Goal: Task Accomplishment & Management: Use online tool/utility

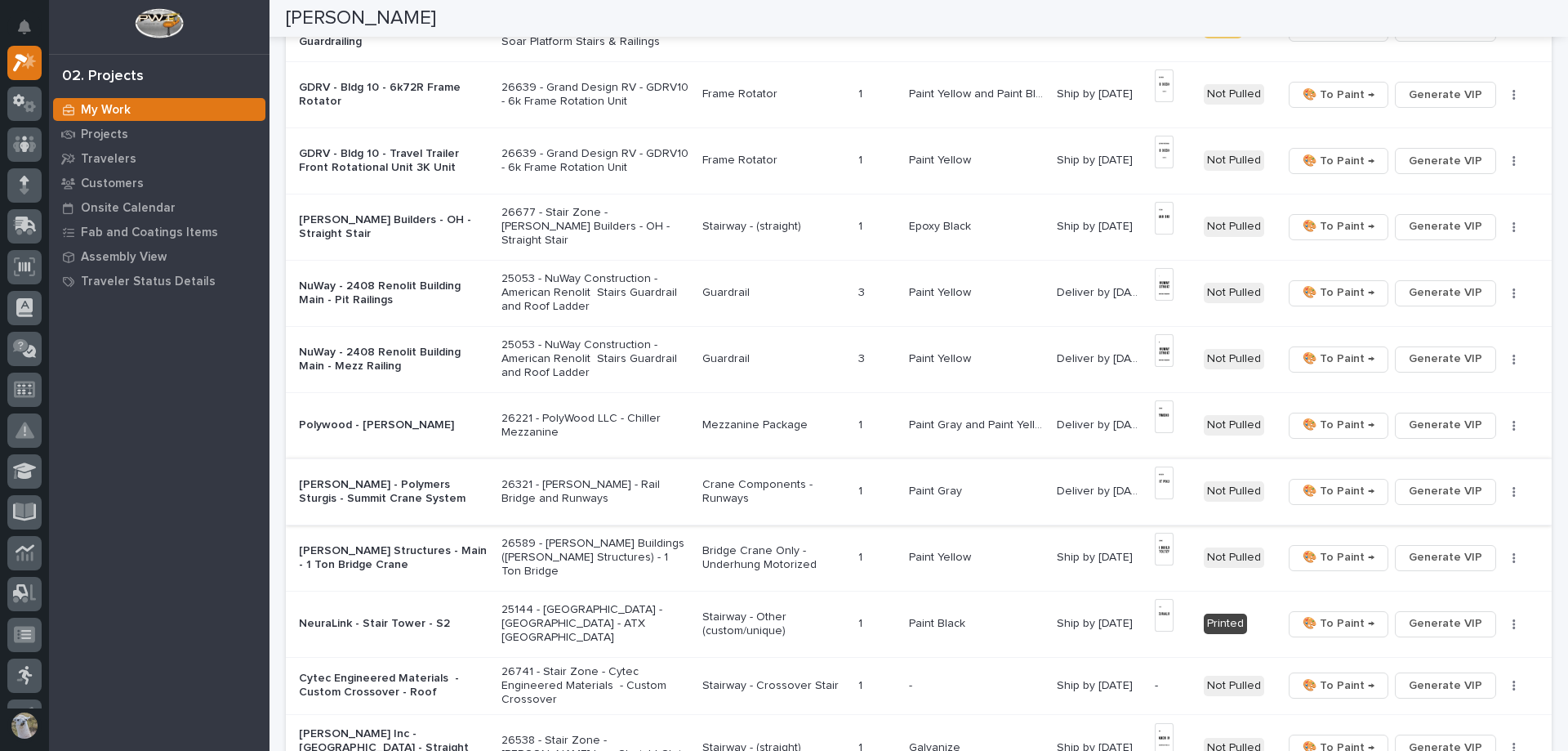
scroll to position [808, 0]
click at [484, 495] on p "[PERSON_NAME] - Polymers Sturgis - Summit Crane System" at bounding box center [393, 495] width 190 height 28
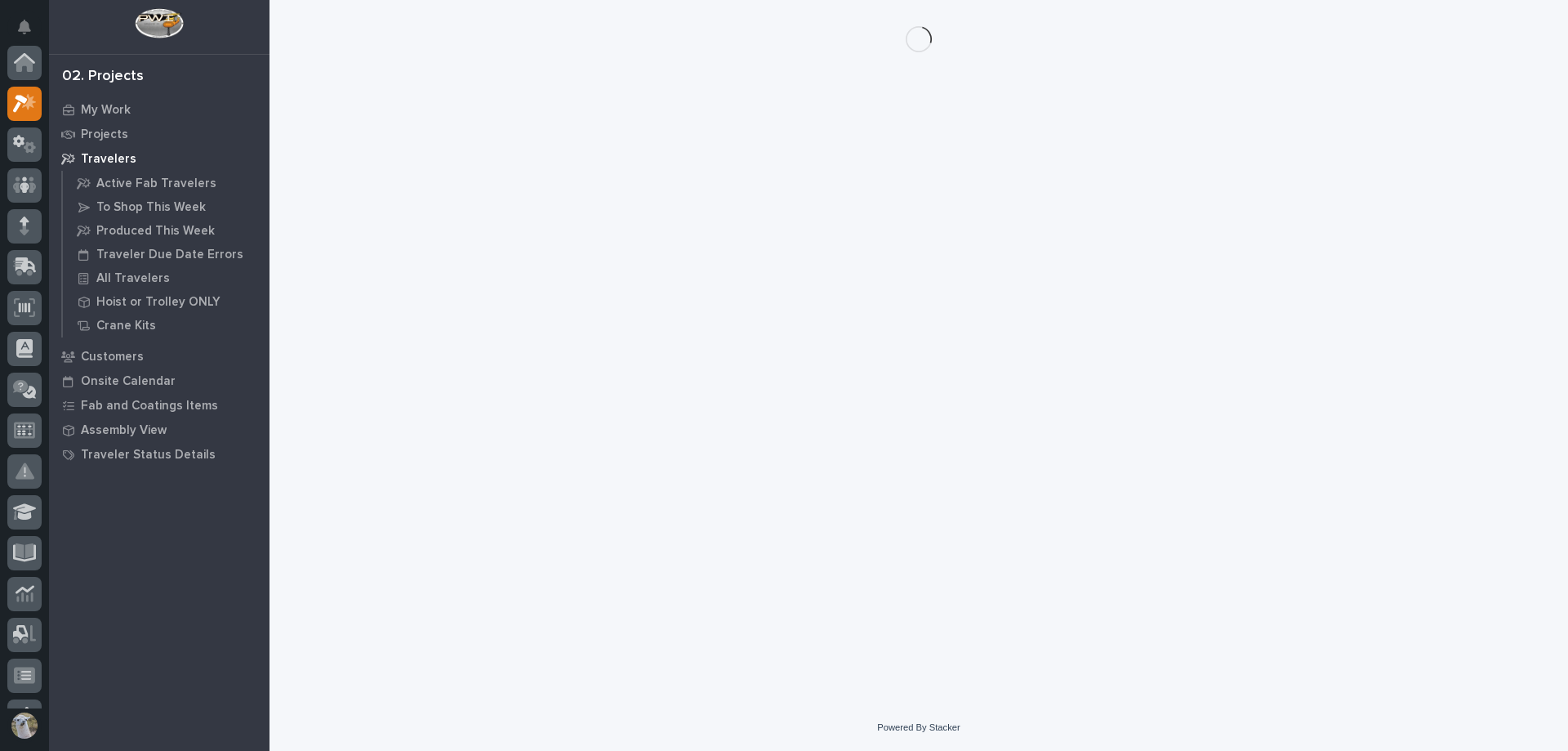
scroll to position [41, 0]
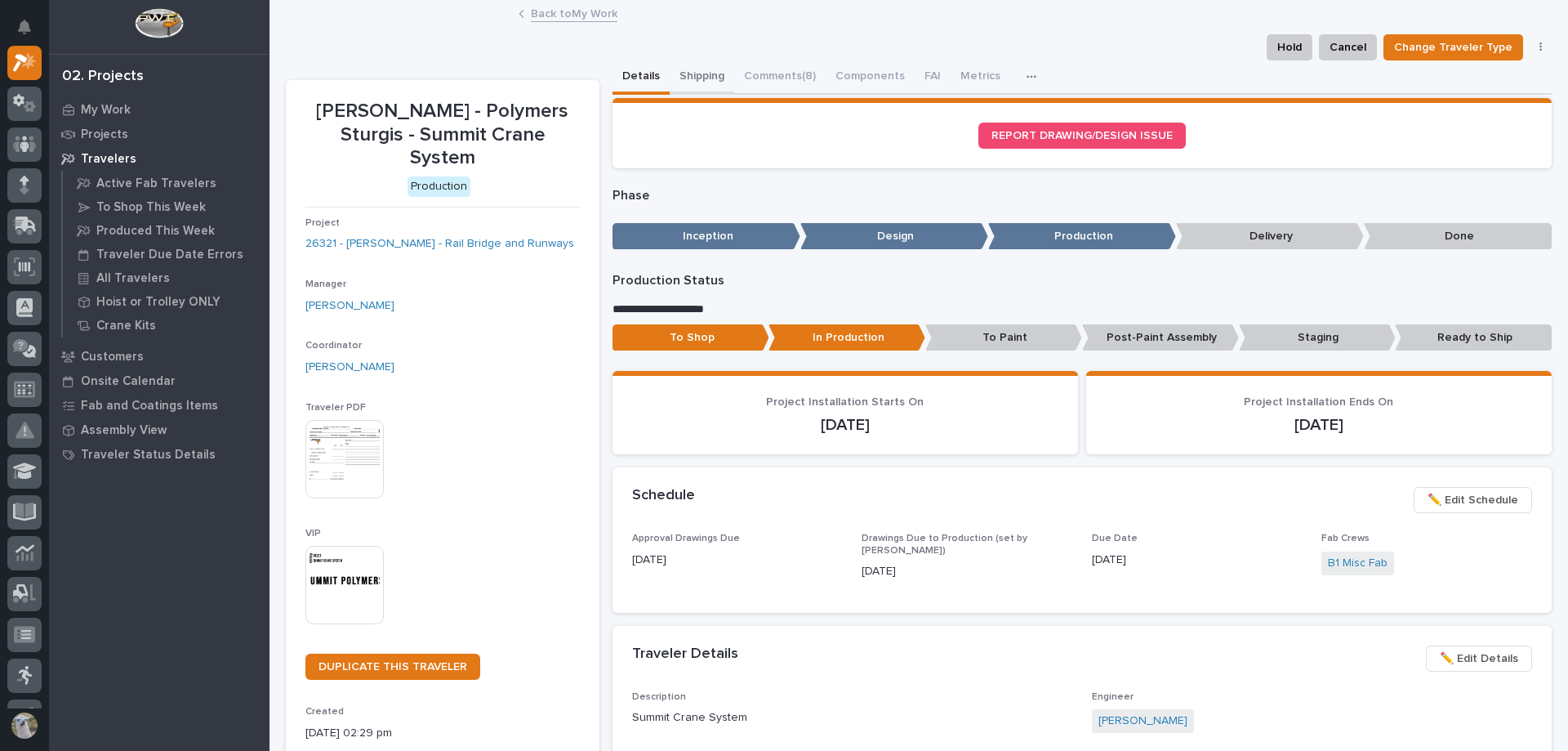
click at [681, 72] on button "Shipping" at bounding box center [701, 78] width 65 height 35
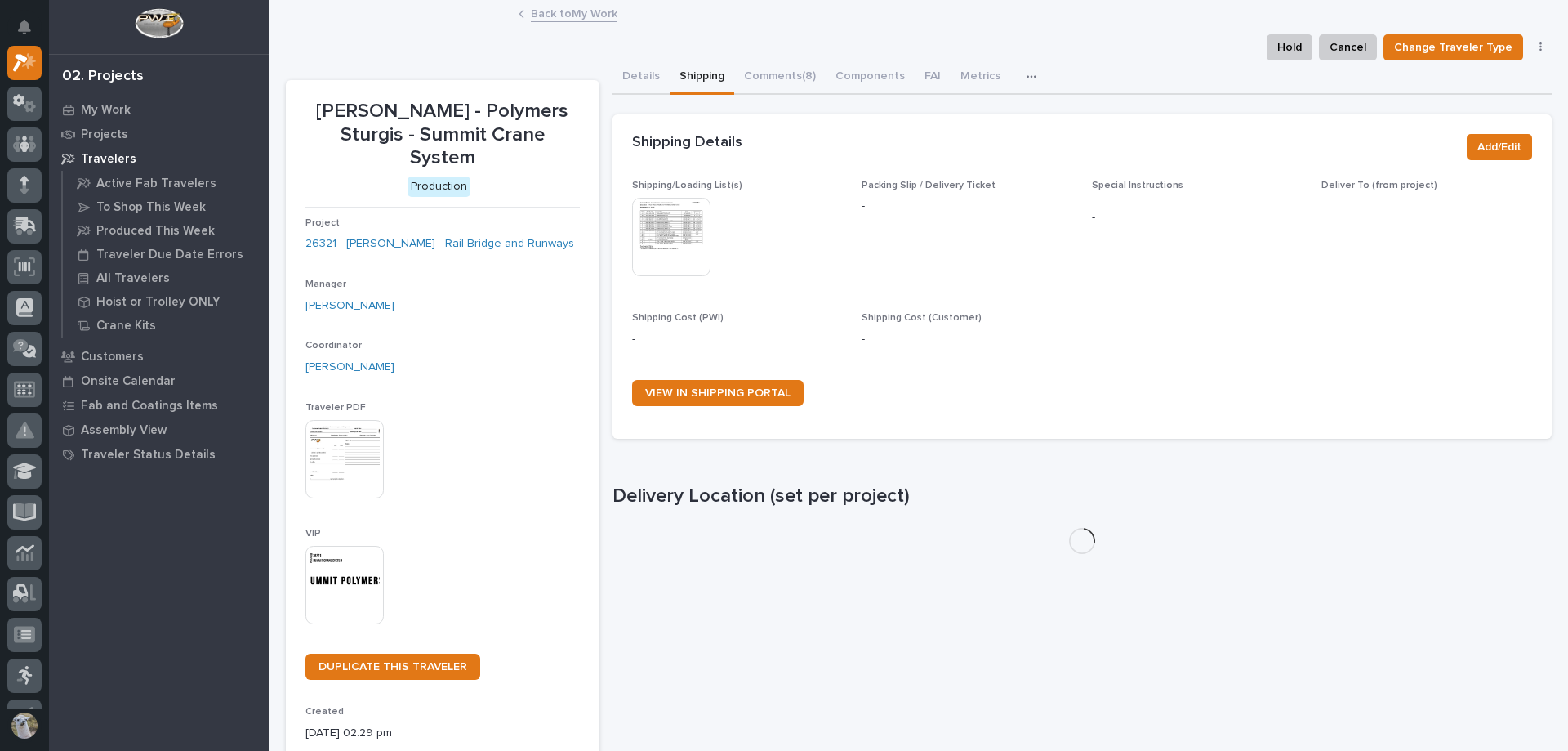
click at [694, 232] on img at bounding box center [671, 237] width 78 height 78
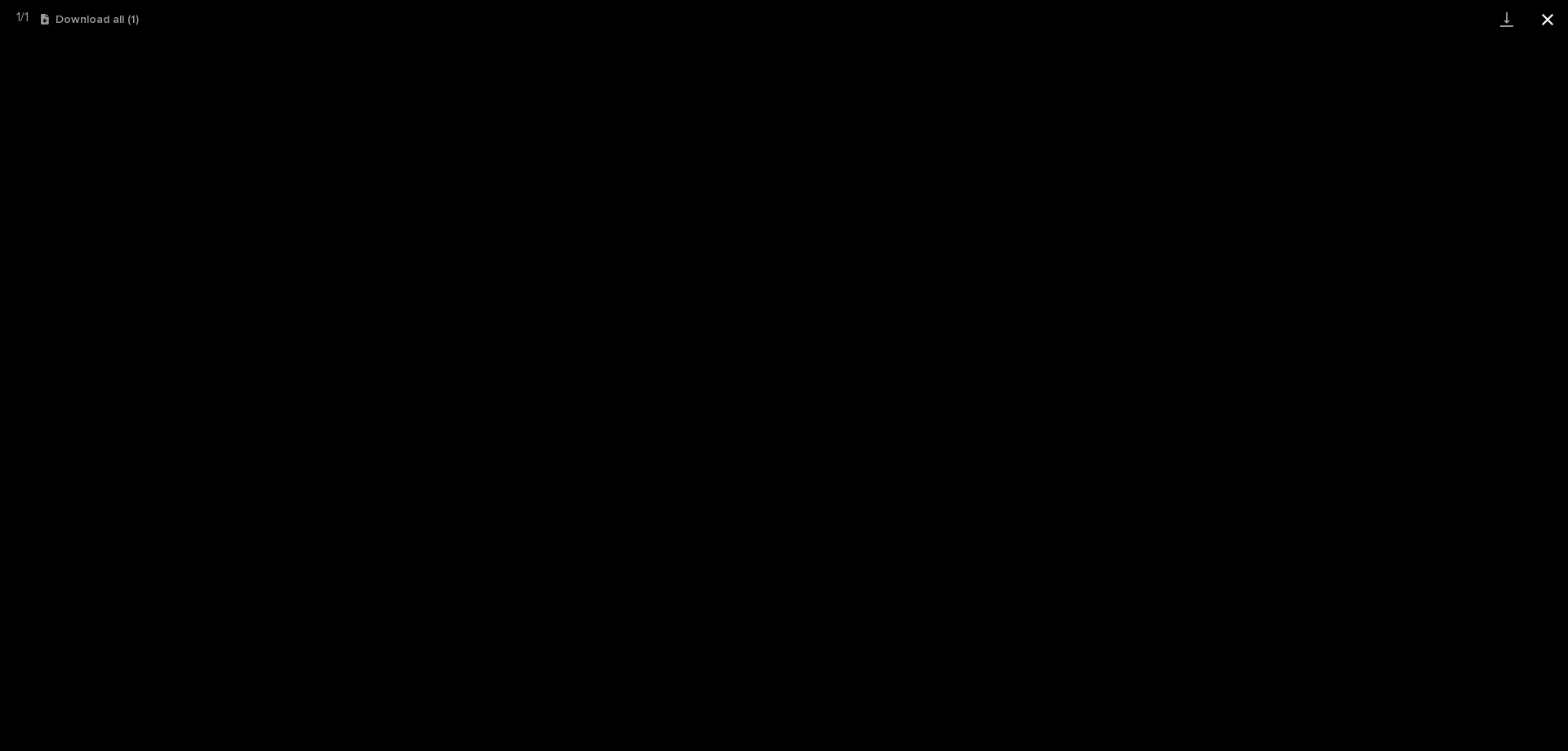
click at [1558, 21] on button "Close gallery" at bounding box center [1548, 19] width 41 height 39
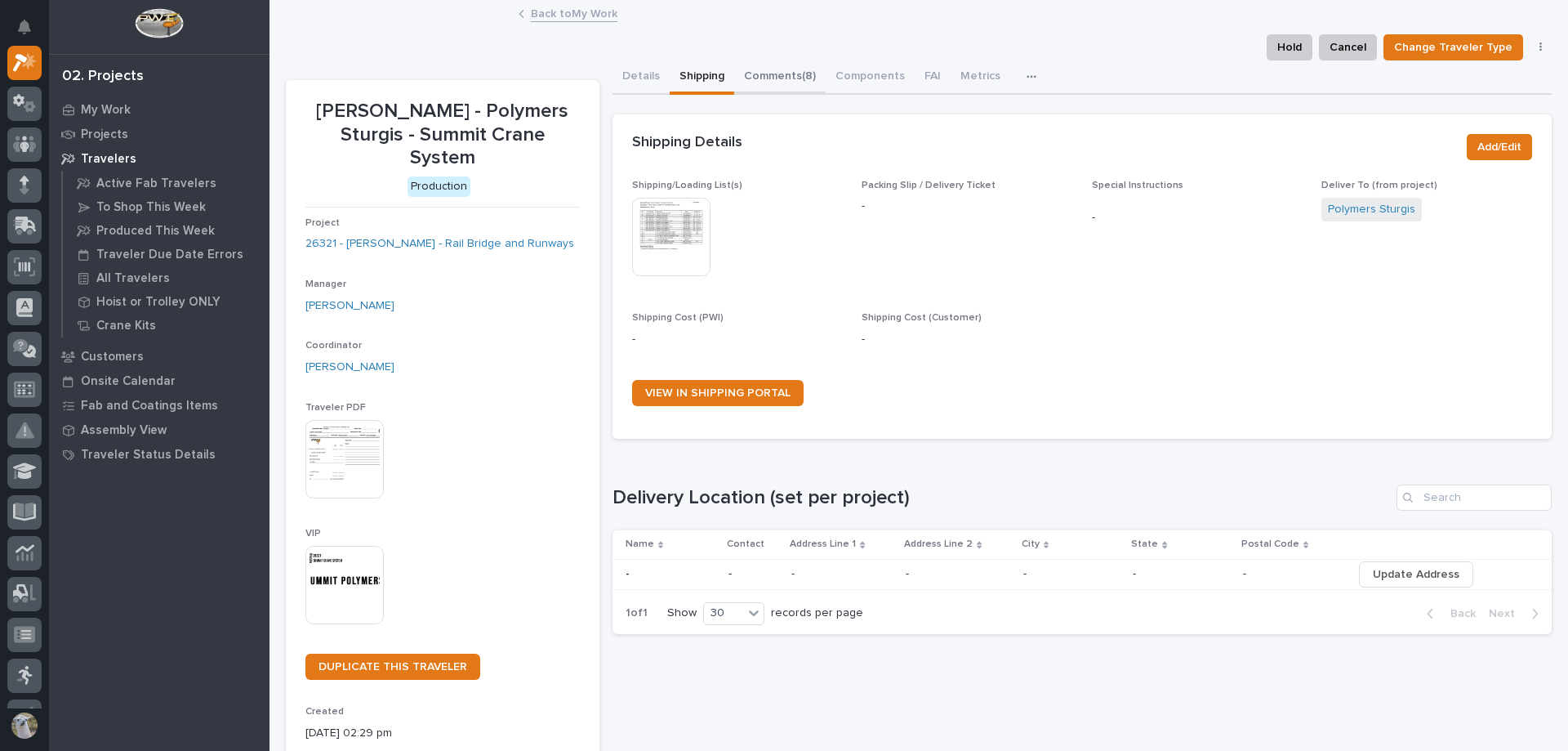
click at [790, 77] on button "Comments (8)" at bounding box center [779, 78] width 91 height 35
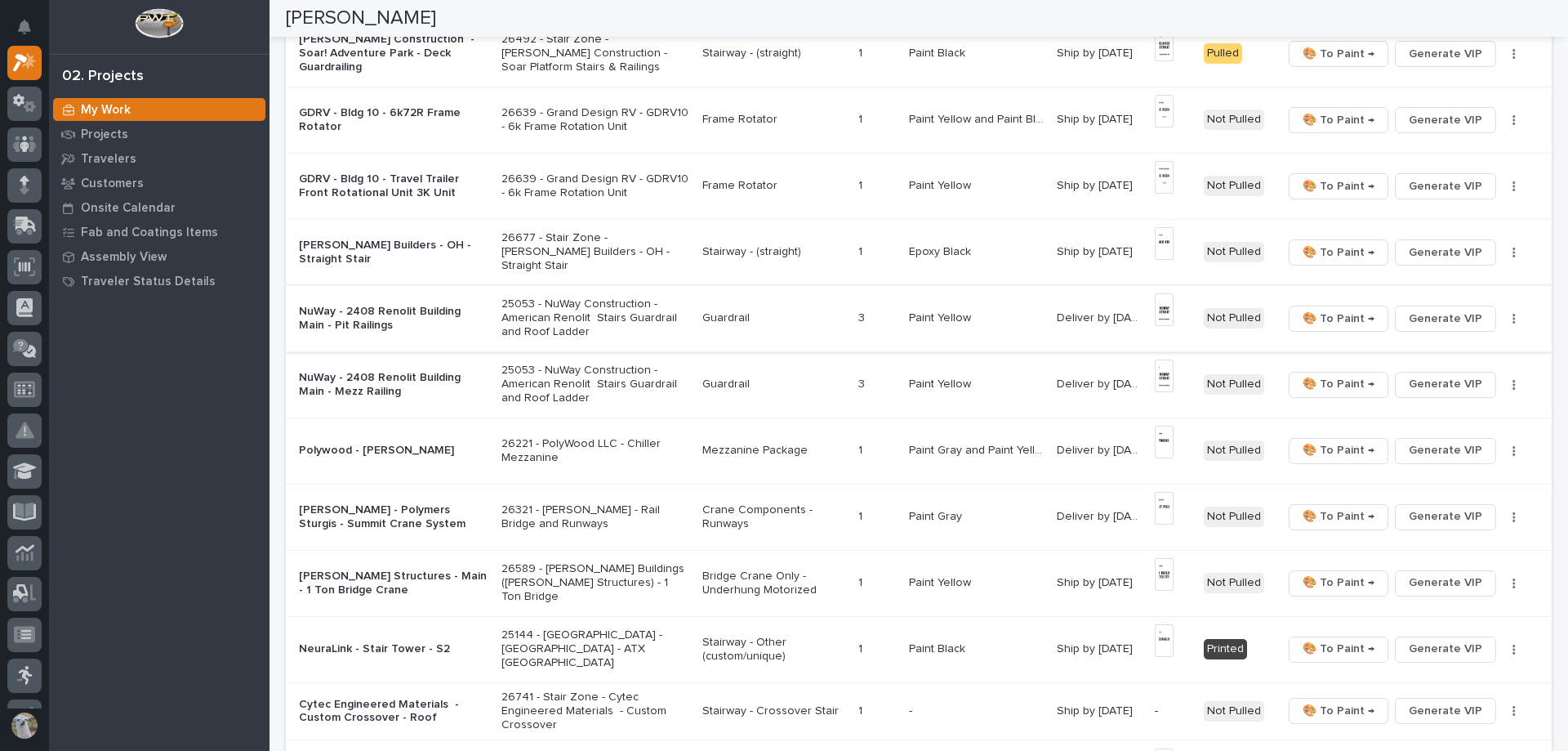
scroll to position [654, 0]
click at [557, 515] on p "26321 - [PERSON_NAME] - Rail Bridge and Runways" at bounding box center [595, 516] width 188 height 28
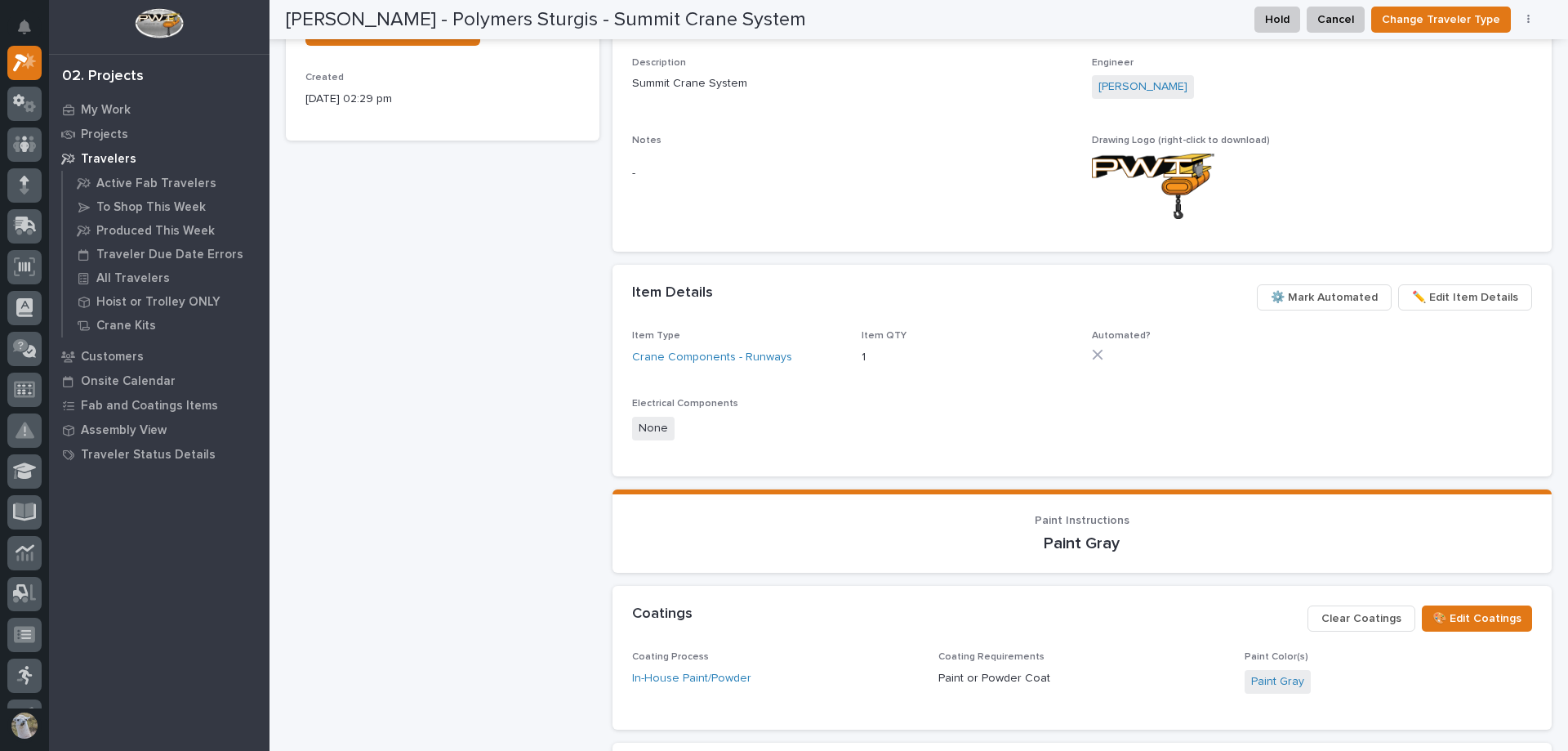
scroll to position [735, 0]
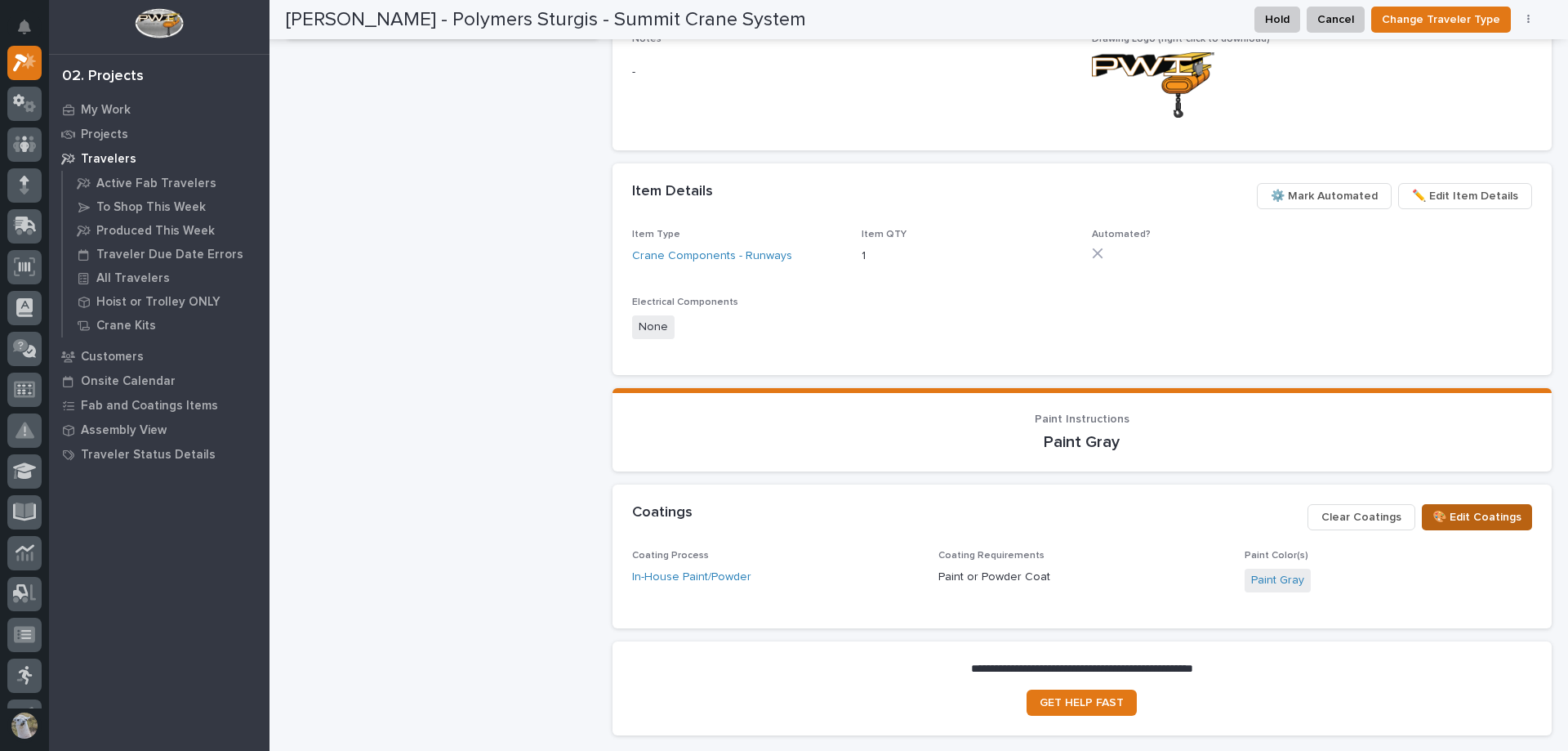
click at [1493, 518] on span "🎨 Edit Coatings" at bounding box center [1477, 518] width 89 height 20
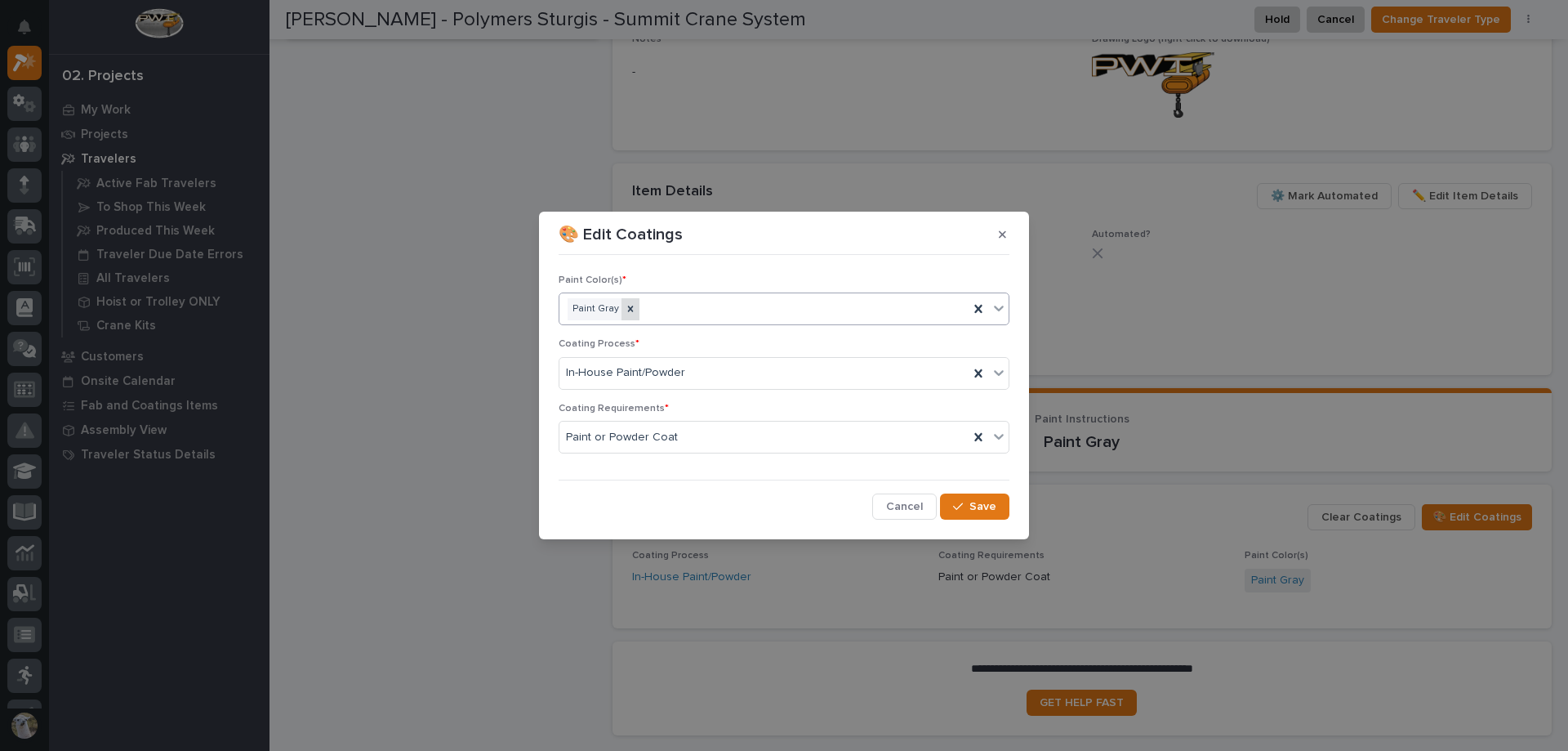
click at [622, 308] on div at bounding box center [631, 309] width 18 height 22
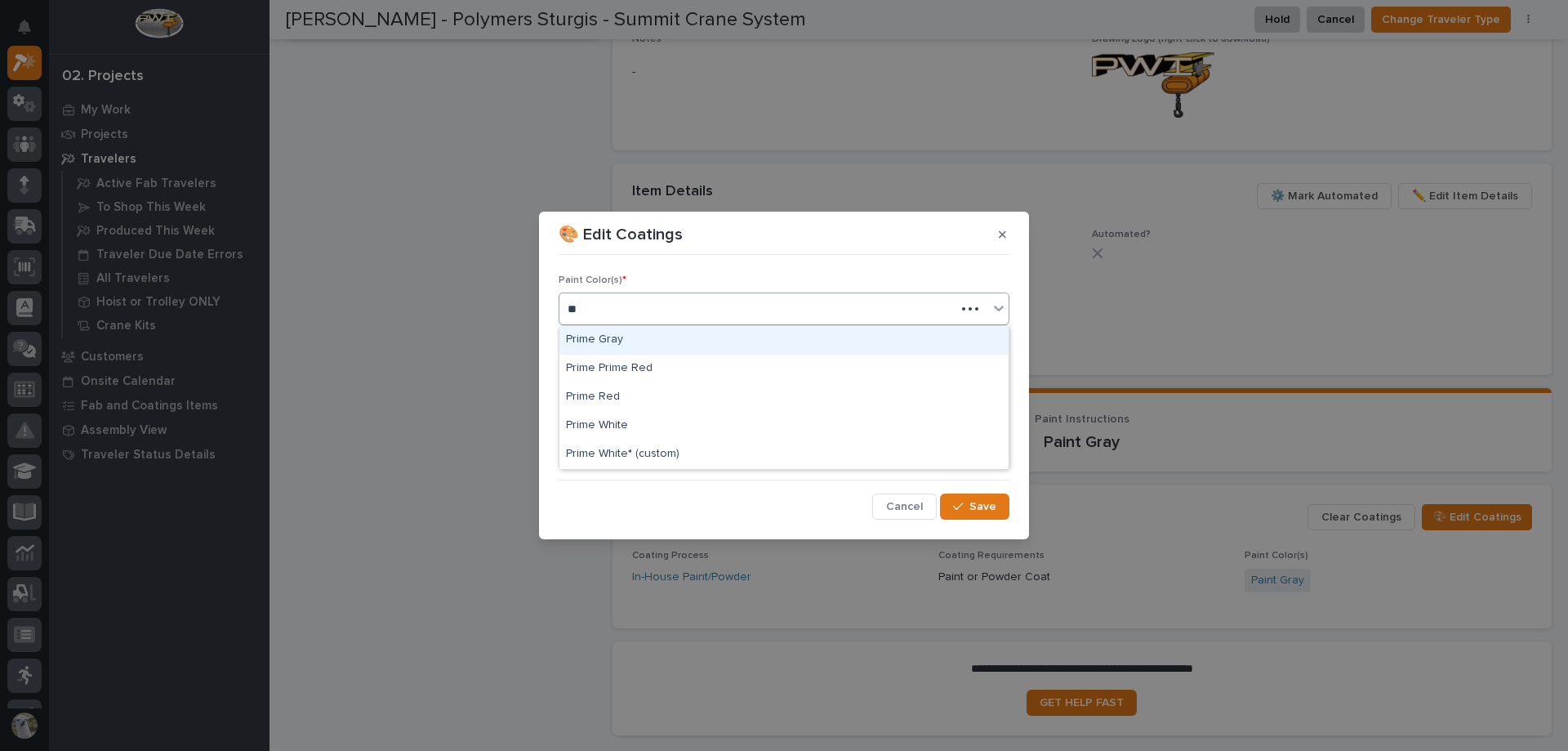
type input "***"
click at [599, 340] on div "Prime Gray" at bounding box center [784, 340] width 449 height 29
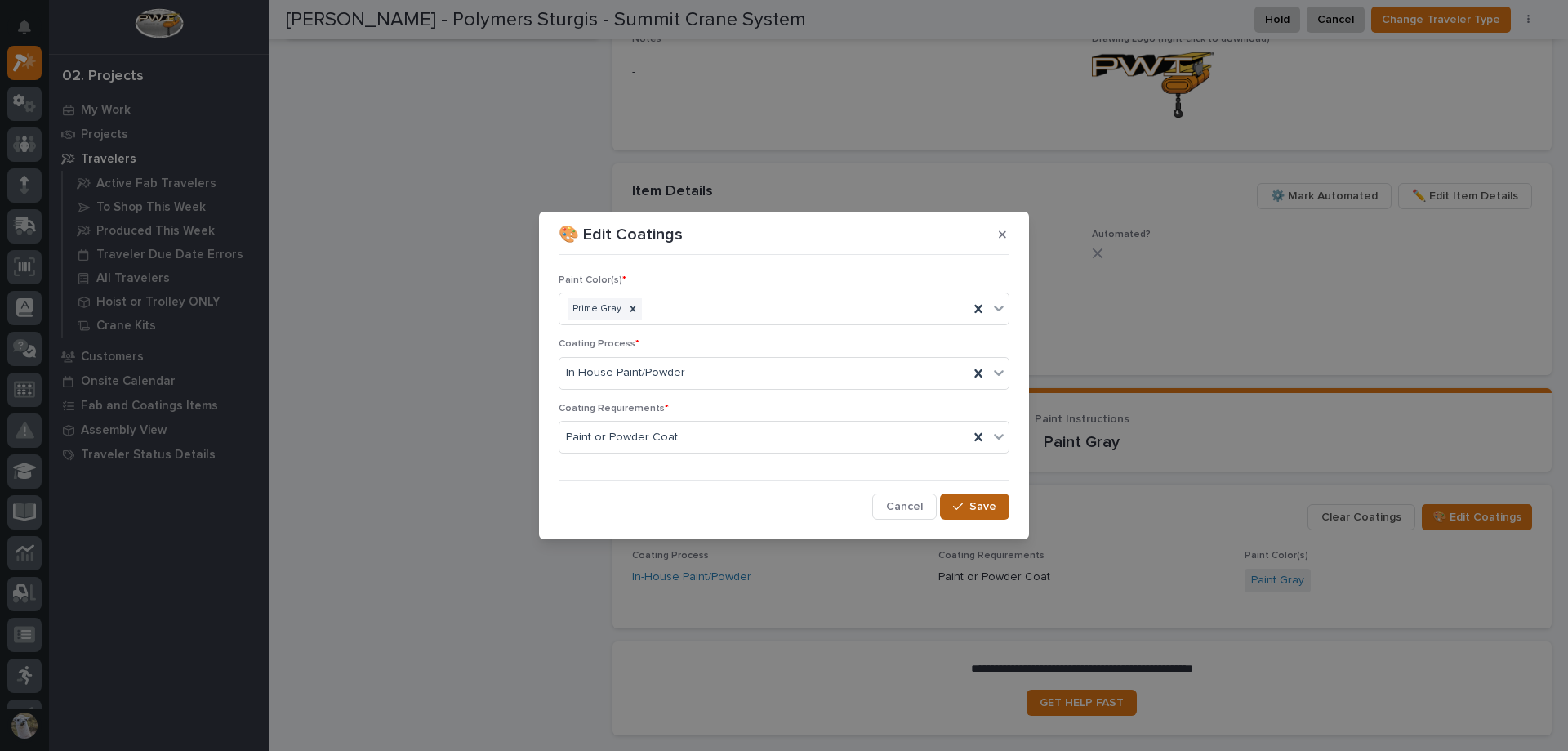
click at [981, 507] on span "Save" at bounding box center [982, 507] width 27 height 15
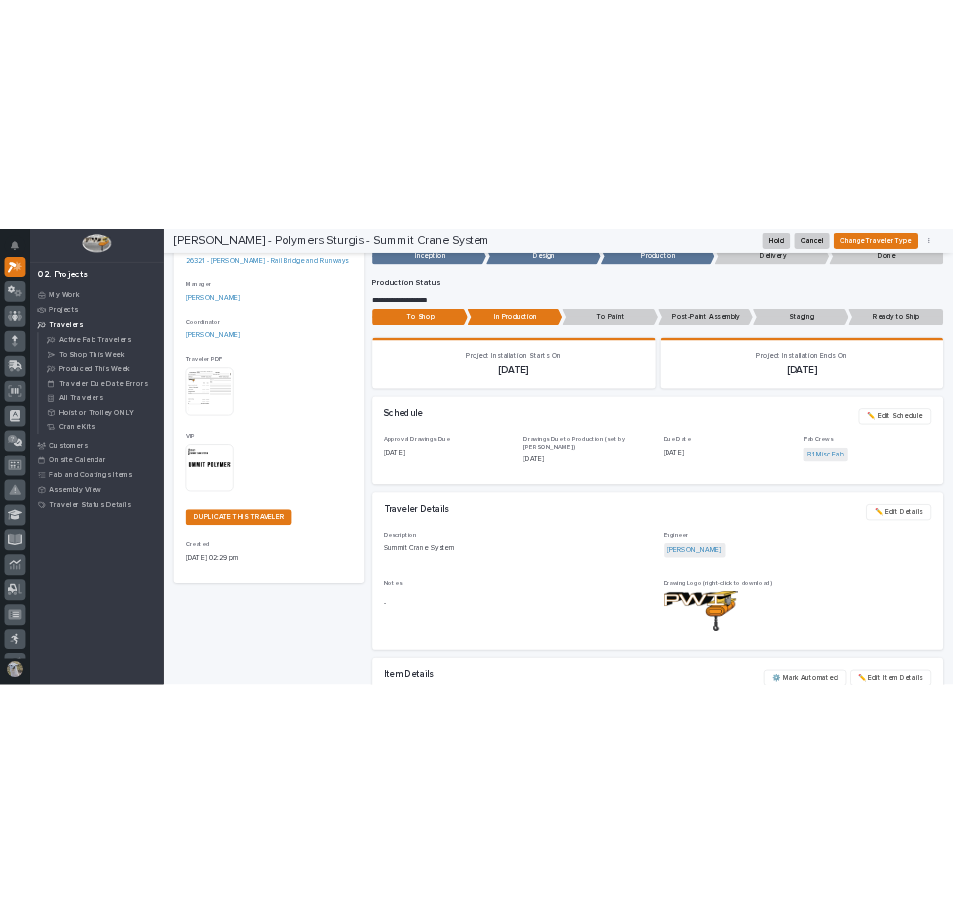
scroll to position [0, 0]
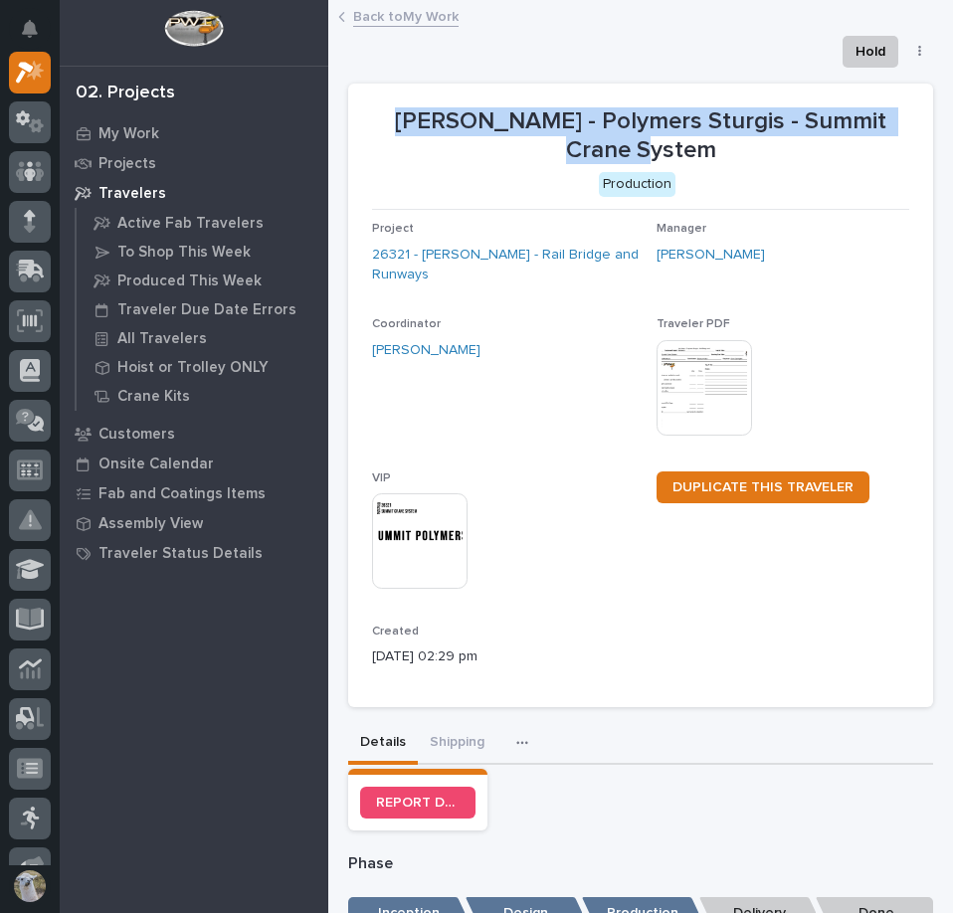
drag, startPoint x: 371, startPoint y: 105, endPoint x: 696, endPoint y: 146, distance: 327.7
click at [696, 146] on section "[PERSON_NAME] - Polymers Sturgis - Summit Crane System Production Project 26321…" at bounding box center [640, 396] width 585 height 624
copy p "[PERSON_NAME] - Polymers Sturgis - Summit Crane System"
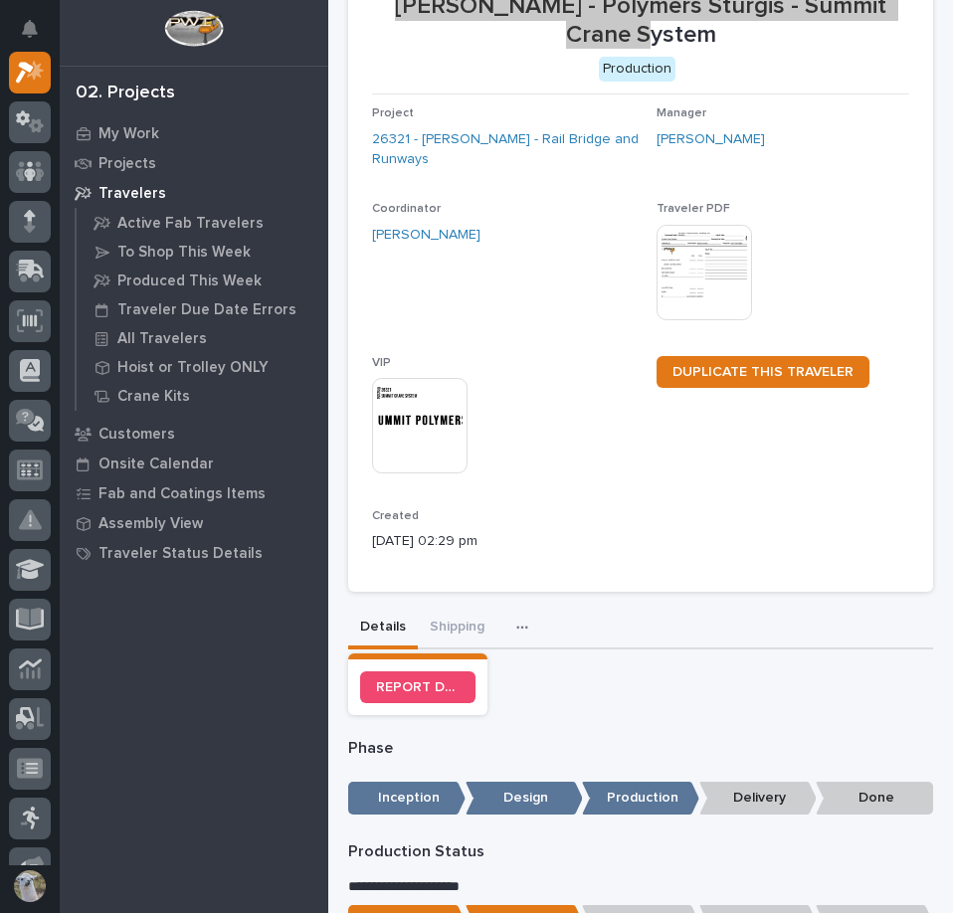
scroll to position [298, 0]
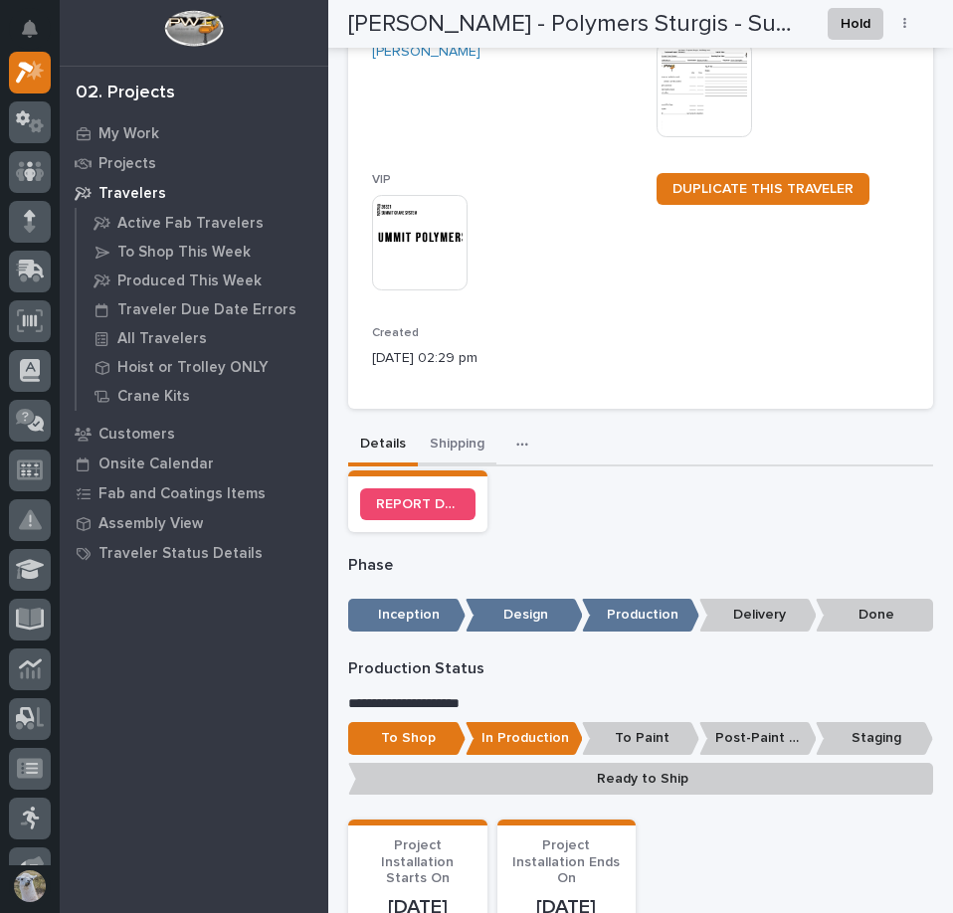
drag, startPoint x: 464, startPoint y: 445, endPoint x: 748, endPoint y: 533, distance: 296.9
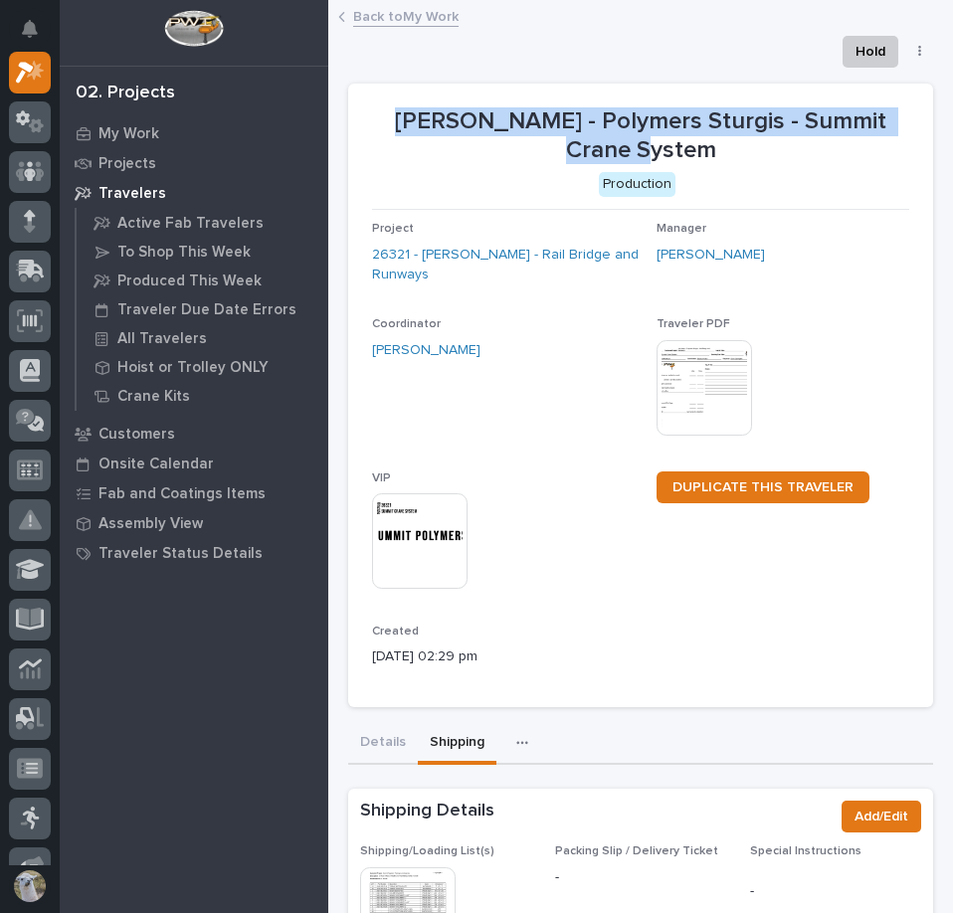
scroll to position [298, 0]
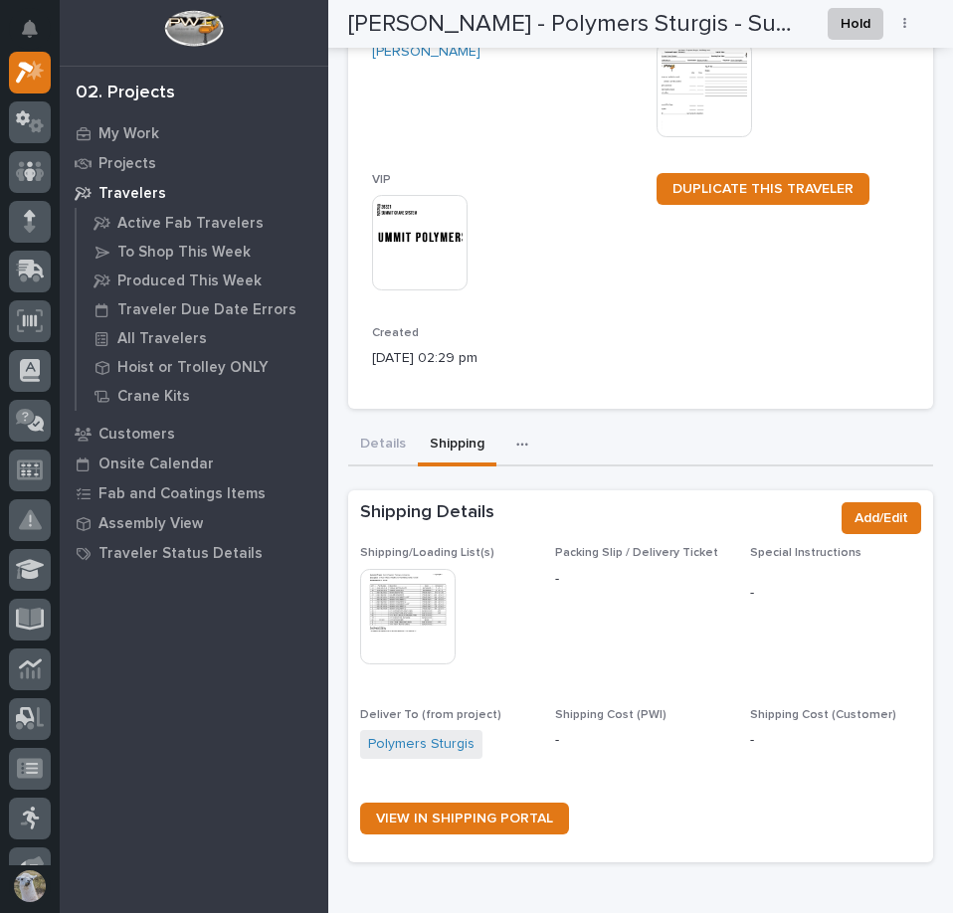
click at [416, 616] on img at bounding box center [407, 616] width 95 height 95
